Goal: Information Seeking & Learning: Learn about a topic

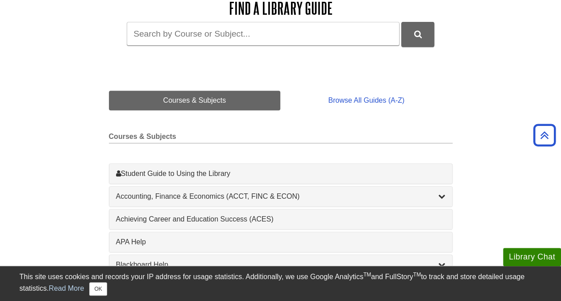
scroll to position [139, 0]
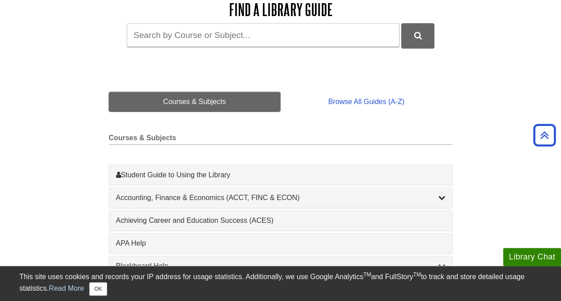
click at [204, 111] on link "Courses & Subjects" at bounding box center [195, 102] width 172 height 20
click at [204, 100] on link "Courses & Subjects" at bounding box center [195, 102] width 172 height 20
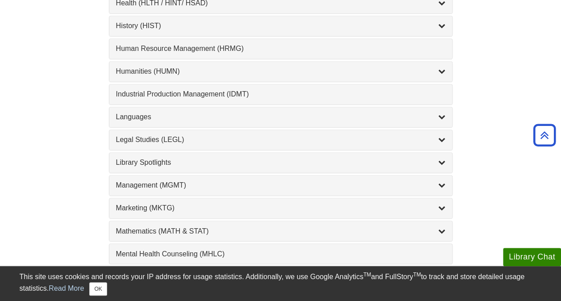
scroll to position [638, 0]
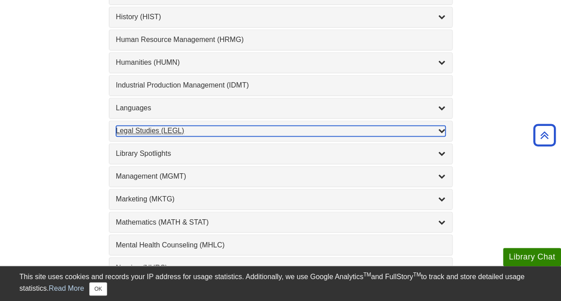
click at [441, 127] on icon "List of Subjects" at bounding box center [441, 130] width 7 height 7
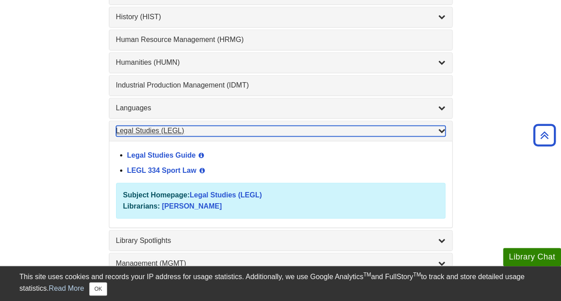
click at [441, 127] on icon "List of Subjects" at bounding box center [441, 130] width 7 height 7
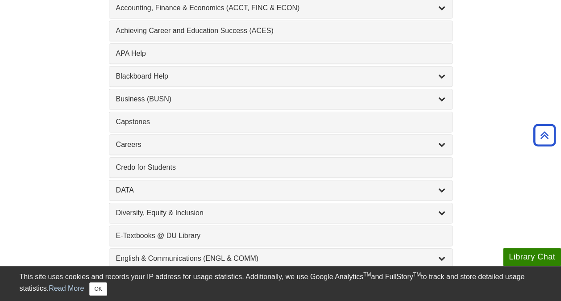
scroll to position [277, 0]
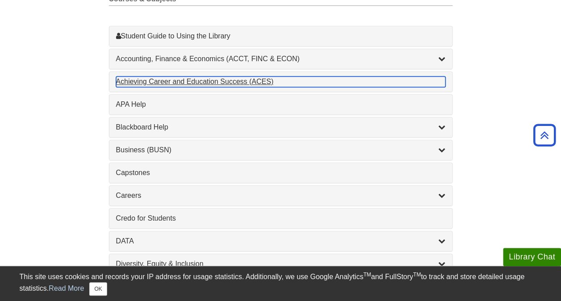
click at [252, 80] on div "Achieving Career and Education Success (ACES) , 1 guides" at bounding box center [280, 81] width 329 height 11
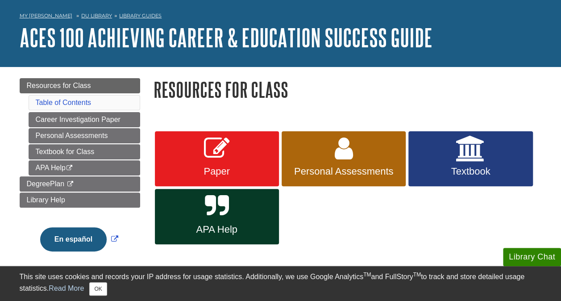
scroll to position [42, 0]
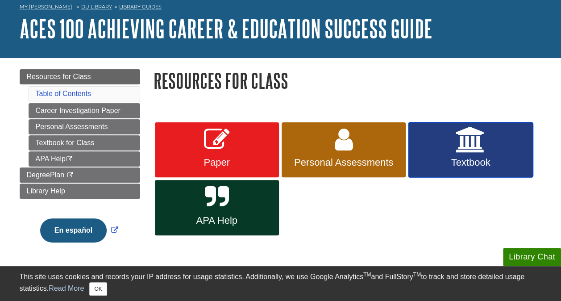
click at [469, 156] on link "Textbook" at bounding box center [470, 149] width 124 height 55
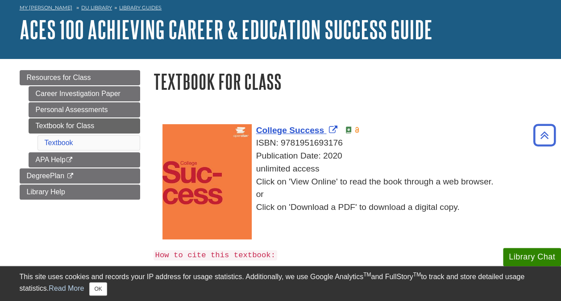
scroll to position [26, 0]
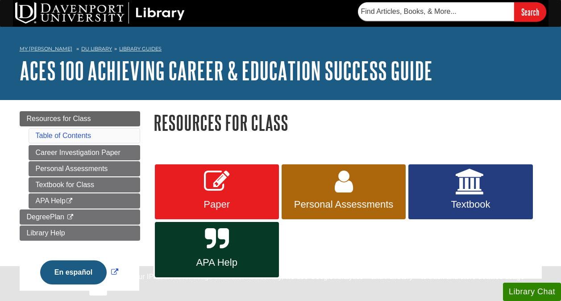
scroll to position [42, 0]
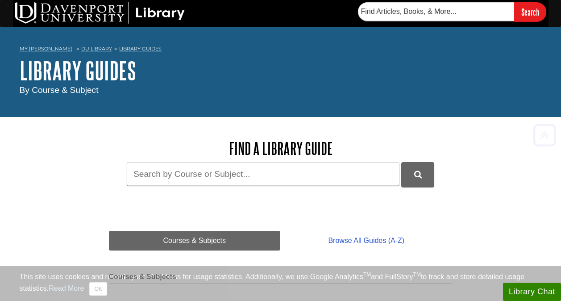
scroll to position [277, 0]
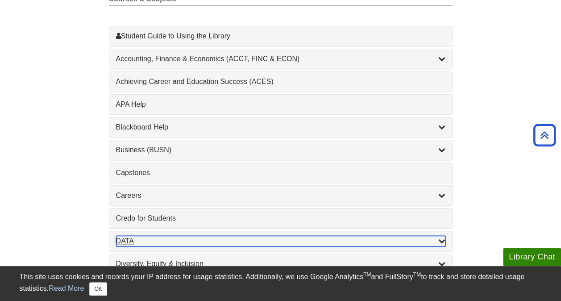
click at [442, 237] on icon "List of Subjects" at bounding box center [441, 240] width 7 height 7
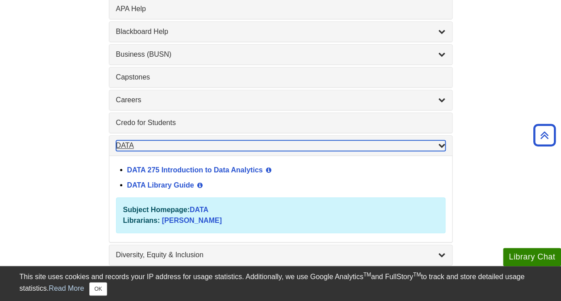
scroll to position [410, 0]
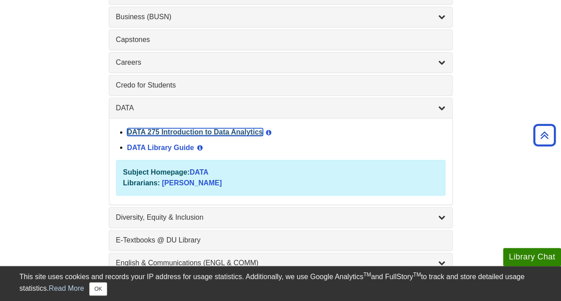
click at [201, 128] on link "DATA 275 Introduction to Data Analytics" at bounding box center [195, 132] width 136 height 8
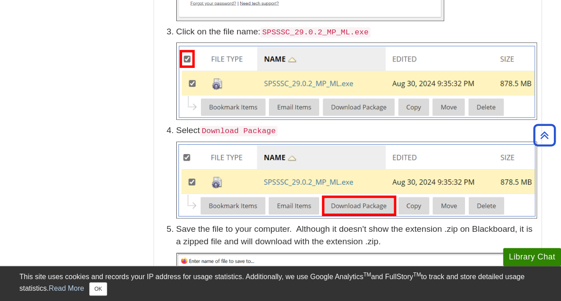
scroll to position [367, 0]
